Goal: Transaction & Acquisition: Purchase product/service

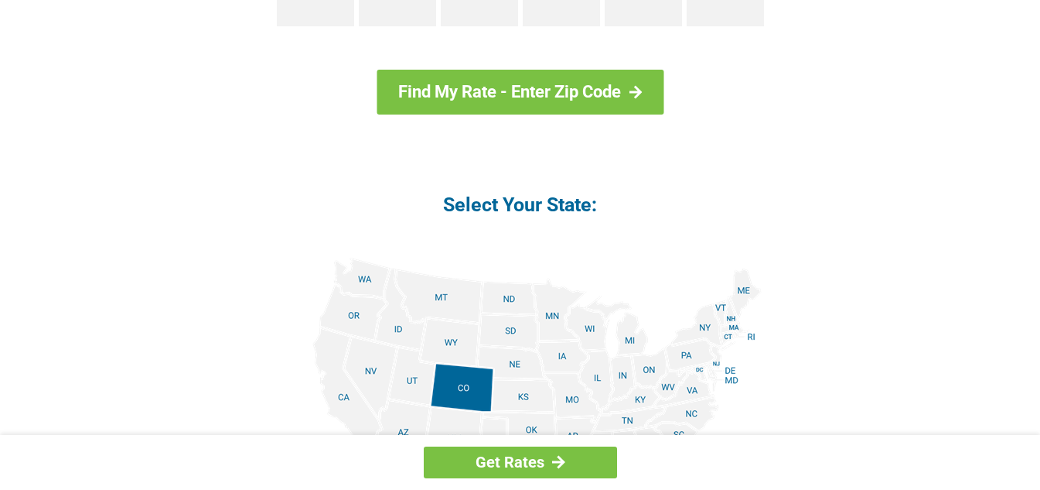
scroll to position [1756, 0]
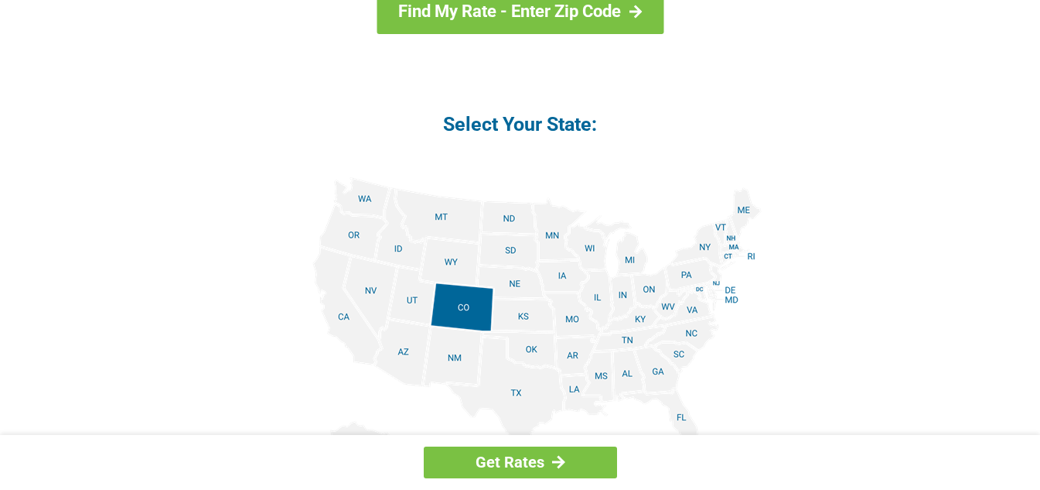
click at [600, 377] on img at bounding box center [520, 351] width 483 height 349
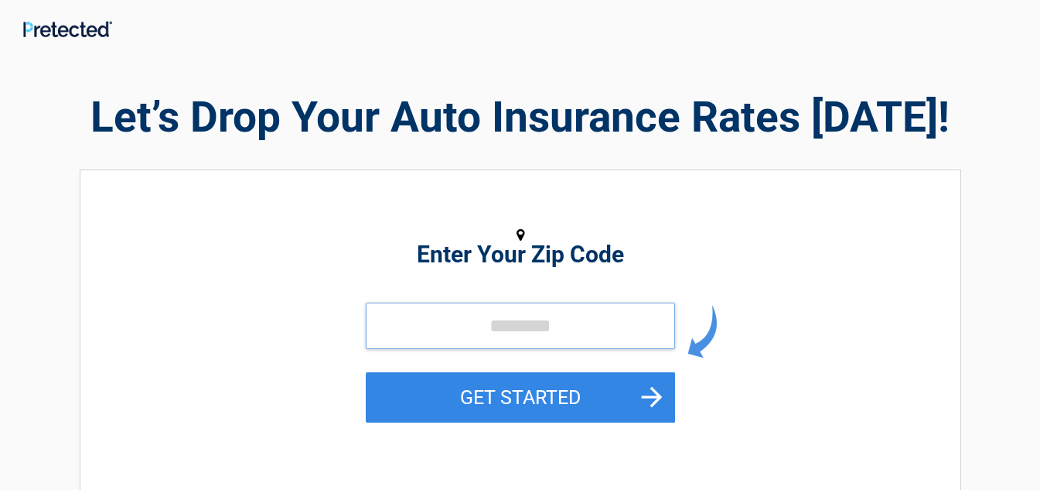
click at [509, 332] on input "tel" at bounding box center [520, 325] width 309 height 46
click at [488, 328] on input "tel" at bounding box center [520, 325] width 309 height 46
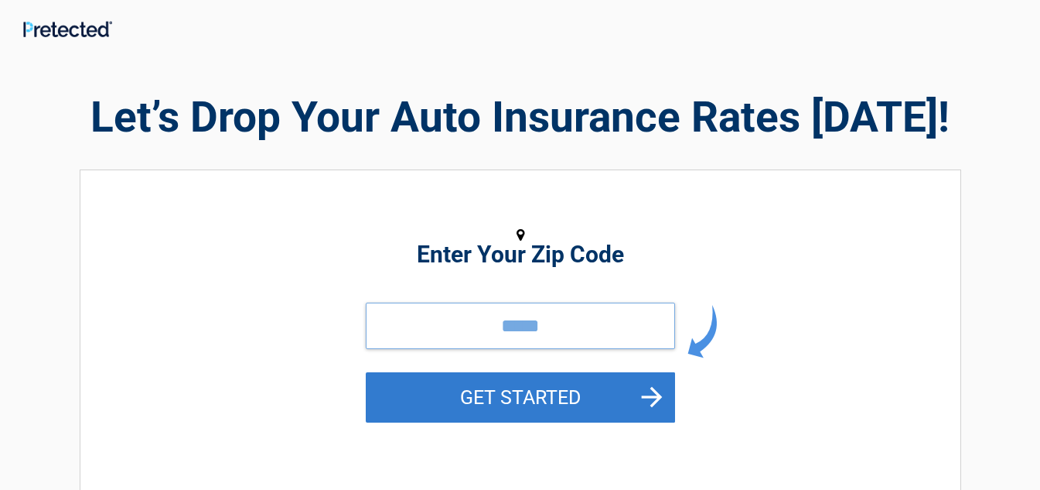
type input "*****"
click at [535, 390] on button "GET STARTED" at bounding box center [520, 397] width 309 height 50
